Goal: Use online tool/utility: Use online tool/utility

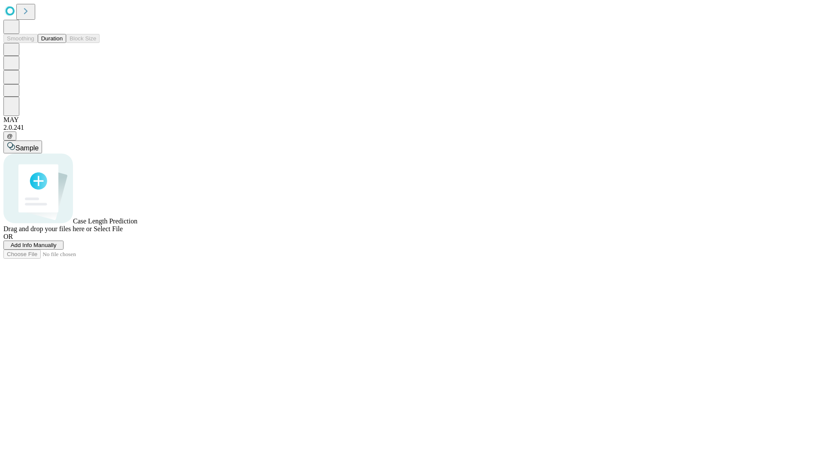
click at [63, 43] on button "Duration" at bounding box center [52, 38] width 28 height 9
click at [57, 248] on span "Add Info Manually" at bounding box center [34, 245] width 46 height 6
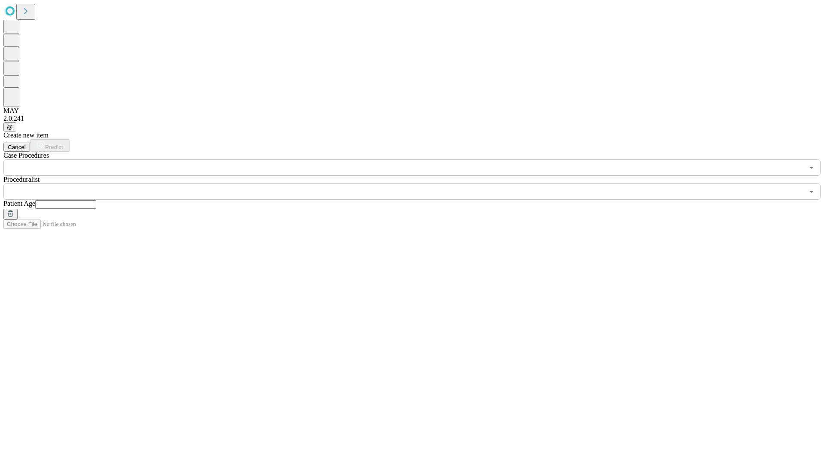
click at [96, 200] on input "text" at bounding box center [65, 204] width 61 height 9
type input "**"
click at [418, 183] on input "text" at bounding box center [403, 191] width 801 height 16
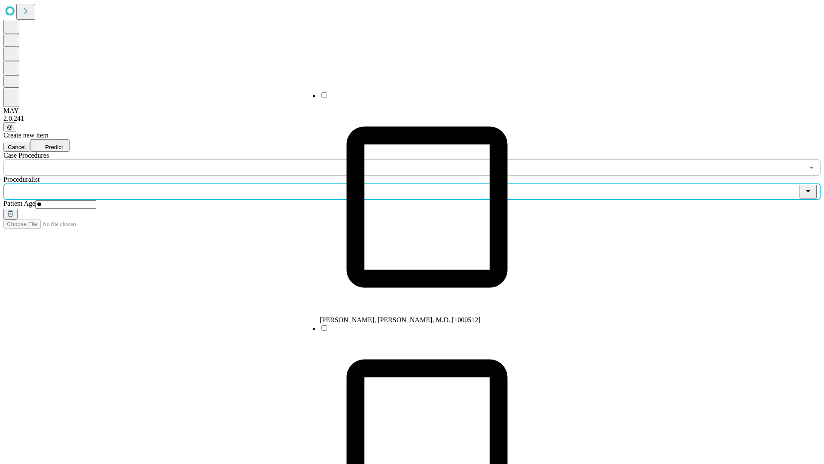
click at [419, 98] on li "[PERSON_NAME], [PERSON_NAME], M.D. [1000512]" at bounding box center [427, 207] width 215 height 233
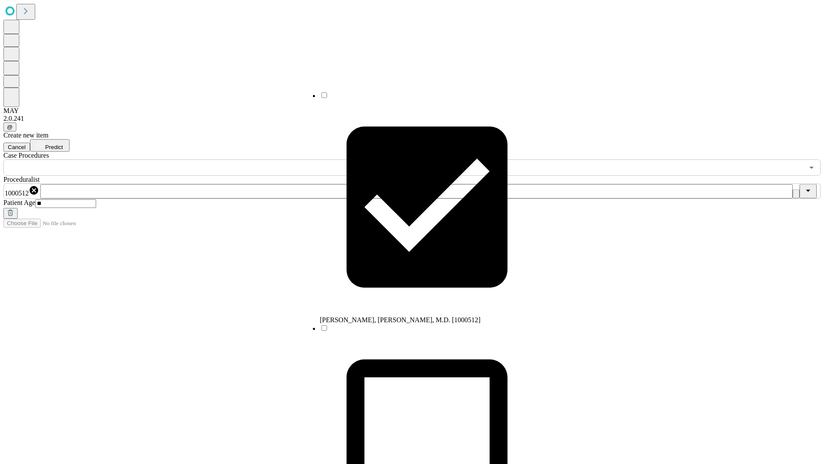
click at [180, 159] on input "text" at bounding box center [403, 167] width 801 height 16
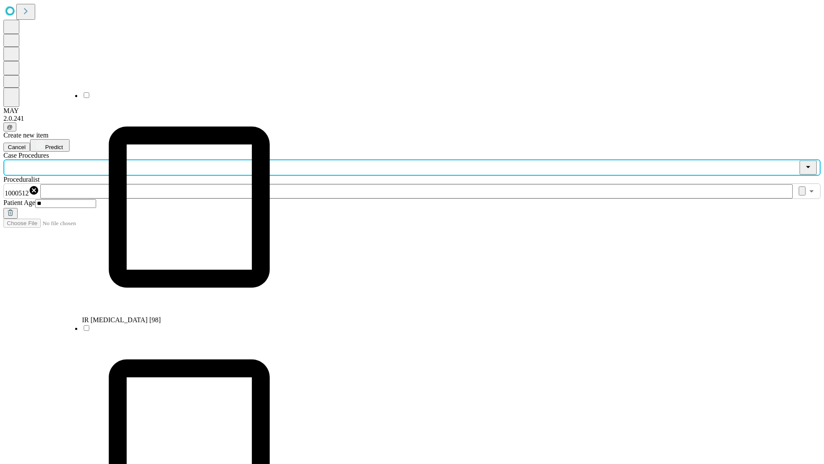
click at [181, 98] on li "IR [MEDICAL_DATA] [98]" at bounding box center [189, 207] width 215 height 233
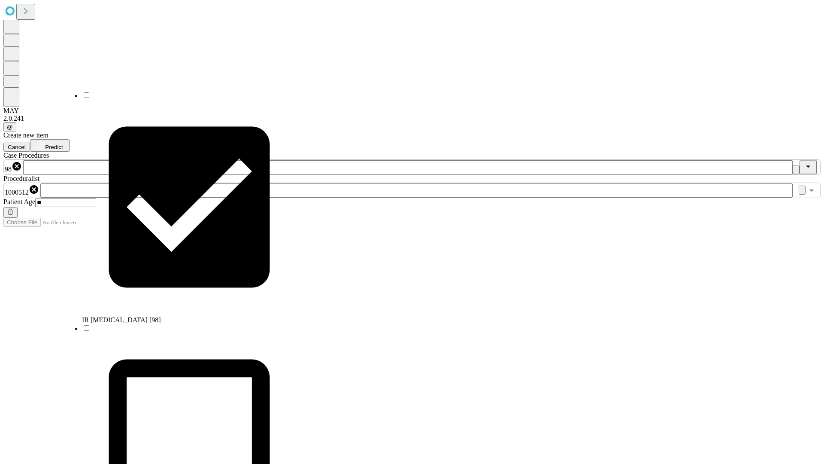
click at [63, 144] on span "Predict" at bounding box center [54, 147] width 18 height 6
